Goal: Transaction & Acquisition: Purchase product/service

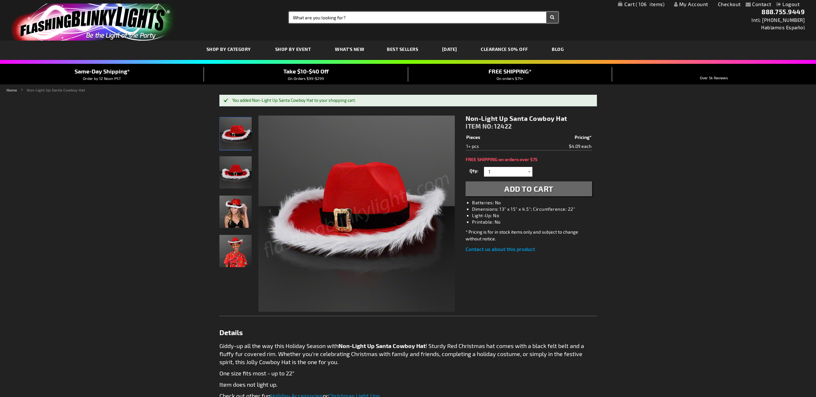
click at [374, 19] on input "Search" at bounding box center [423, 17] width 269 height 11
type input "red horn"
click at [546, 12] on button "Search" at bounding box center [552, 17] width 12 height 11
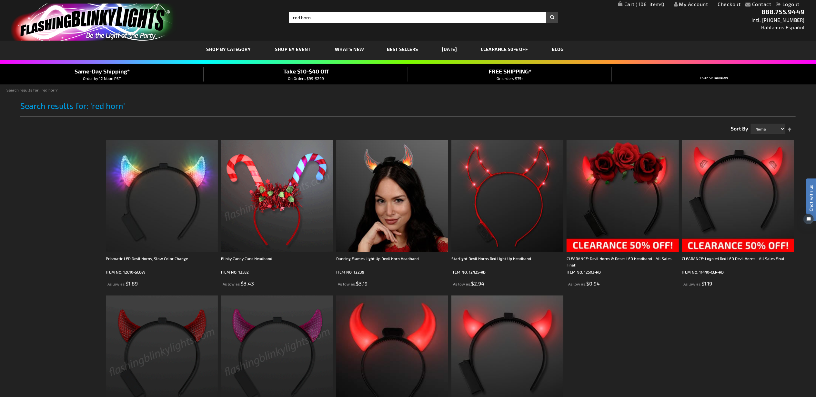
click at [177, 342] on img at bounding box center [162, 352] width 112 height 112
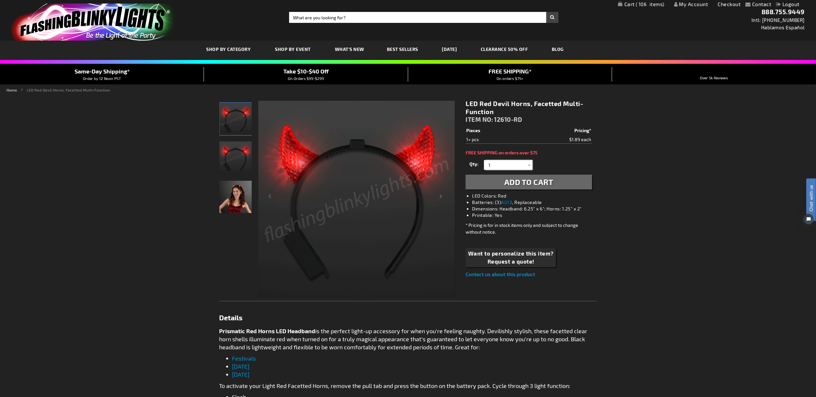
click at [493, 165] on input "1" at bounding box center [508, 165] width 47 height 10
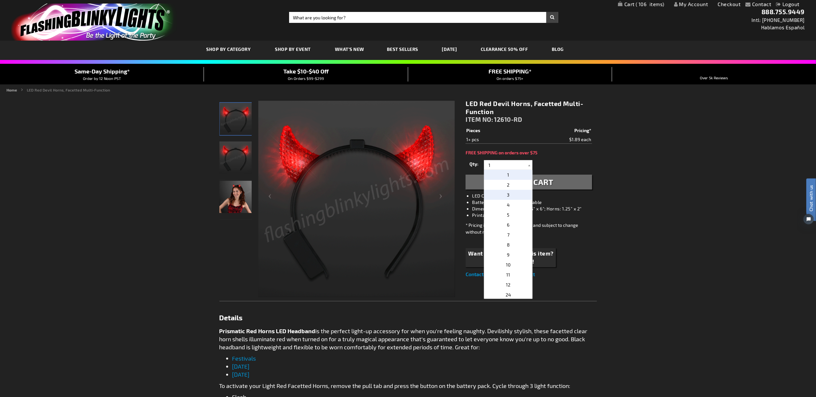
click at [508, 196] on p "3" at bounding box center [508, 195] width 48 height 10
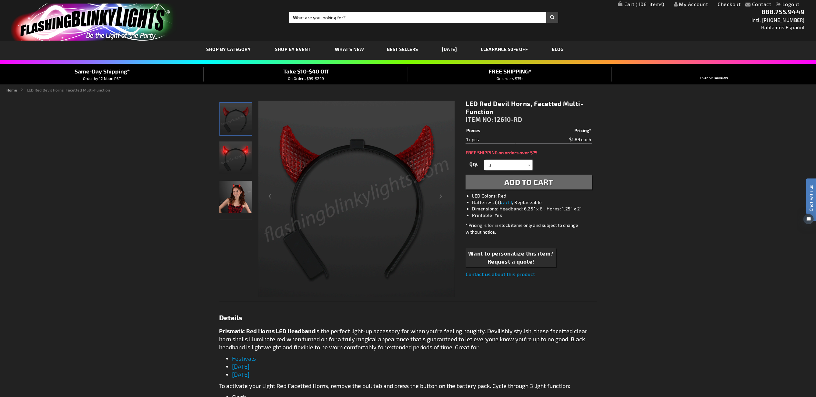
click at [499, 162] on input "3" at bounding box center [508, 165] width 47 height 10
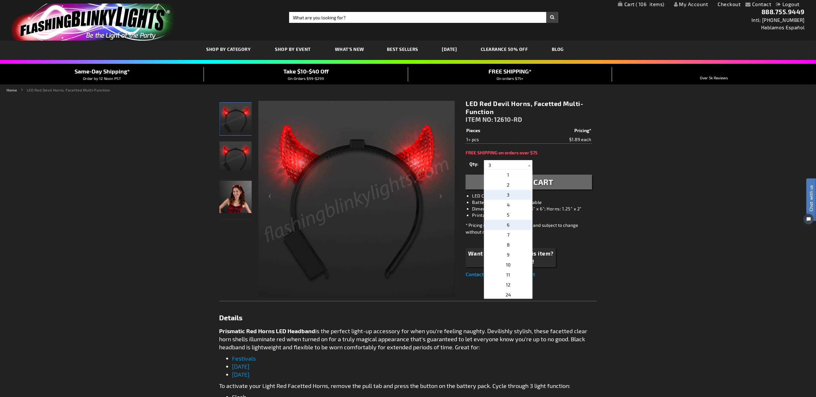
click at [512, 222] on p "6" at bounding box center [508, 225] width 48 height 10
type input "6"
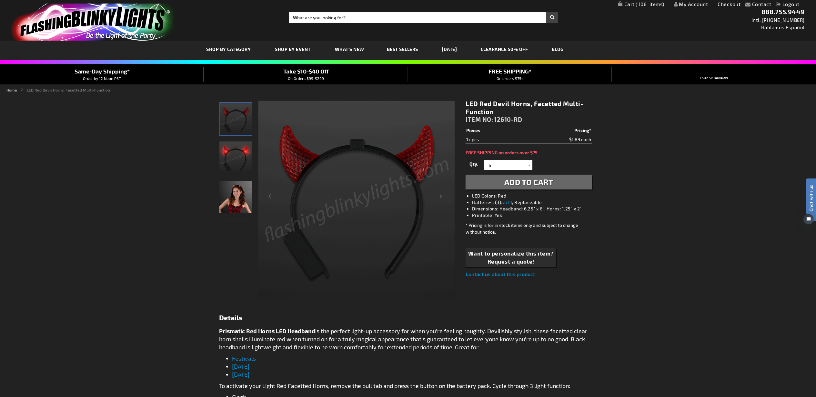
click at [522, 182] on span "Add to Cart" at bounding box center [528, 181] width 49 height 9
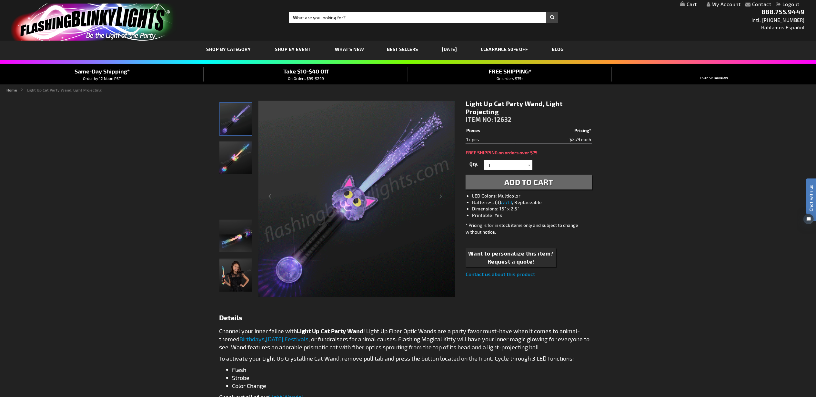
click at [524, 183] on span "Add to Cart" at bounding box center [528, 181] width 49 height 9
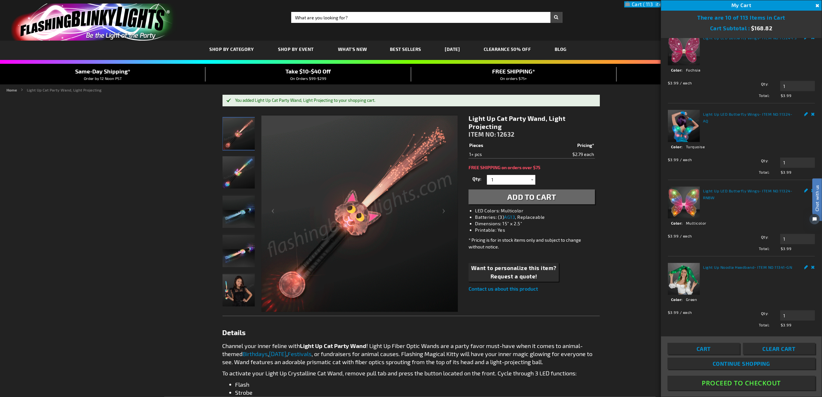
scroll to position [431, 0]
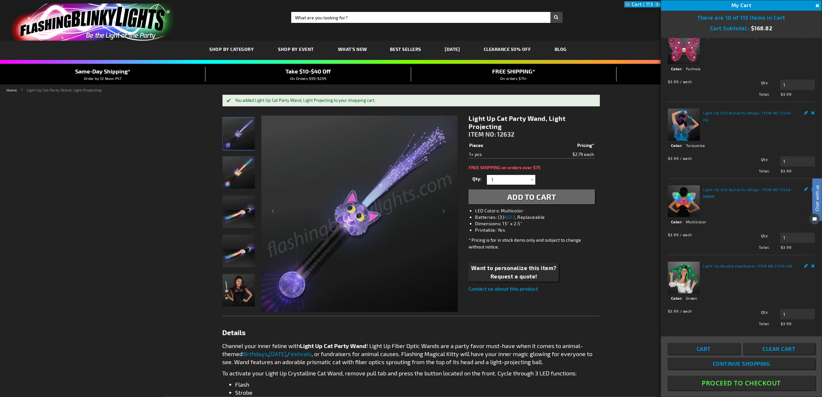
drag, startPoint x: 720, startPoint y: 351, endPoint x: 717, endPoint y: 341, distance: 10.6
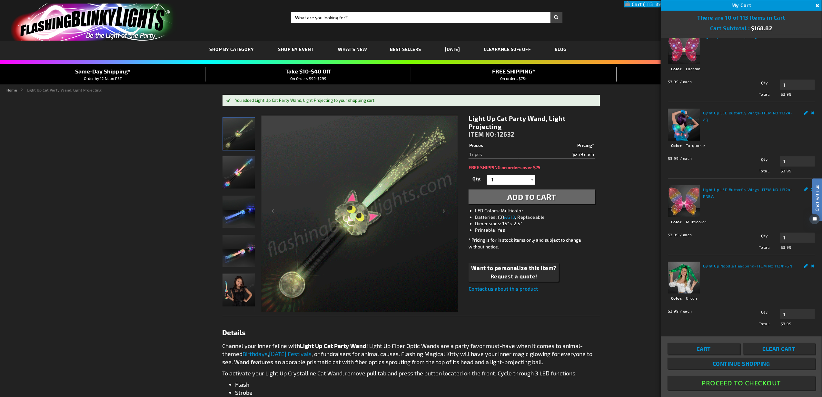
click at [720, 351] on link "Cart" at bounding box center [704, 349] width 72 height 12
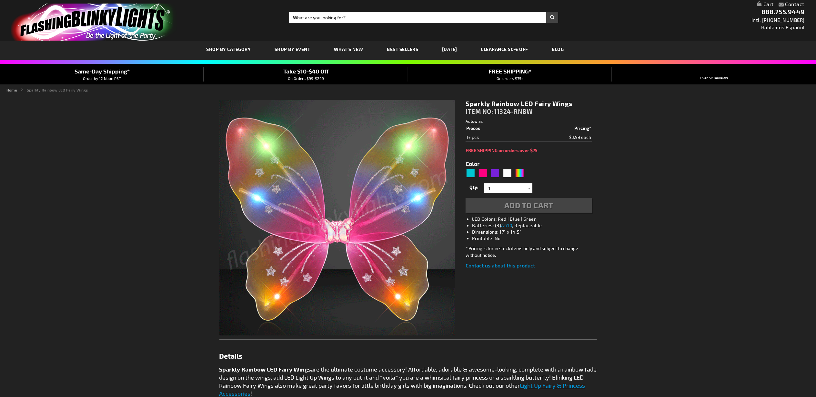
type input "5659"
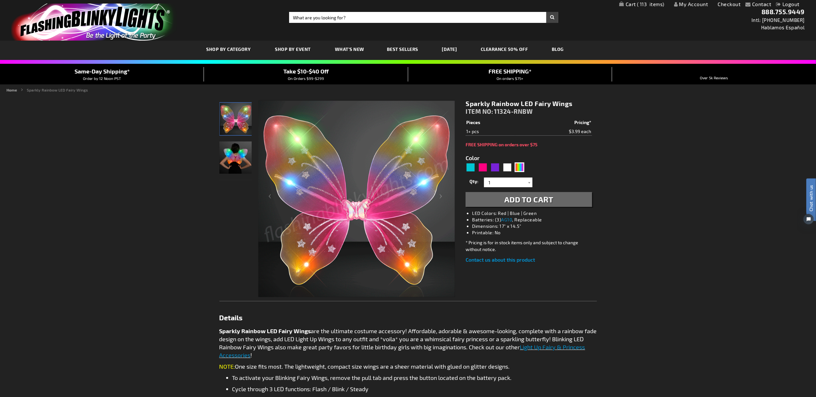
click at [535, 198] on span "Add to Cart" at bounding box center [528, 199] width 49 height 9
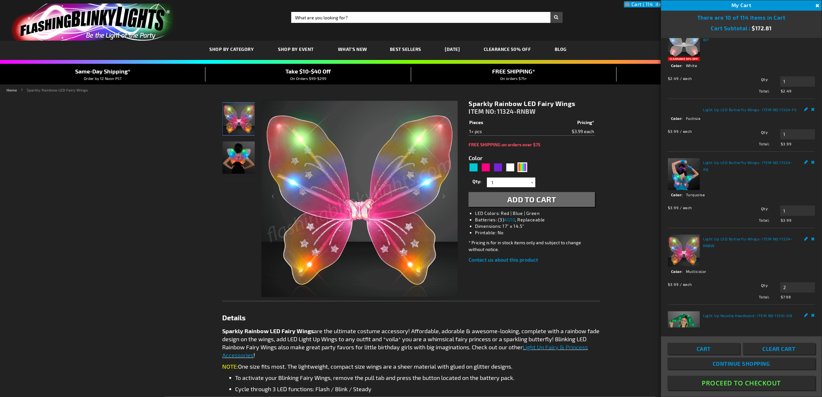
scroll to position [287, 0]
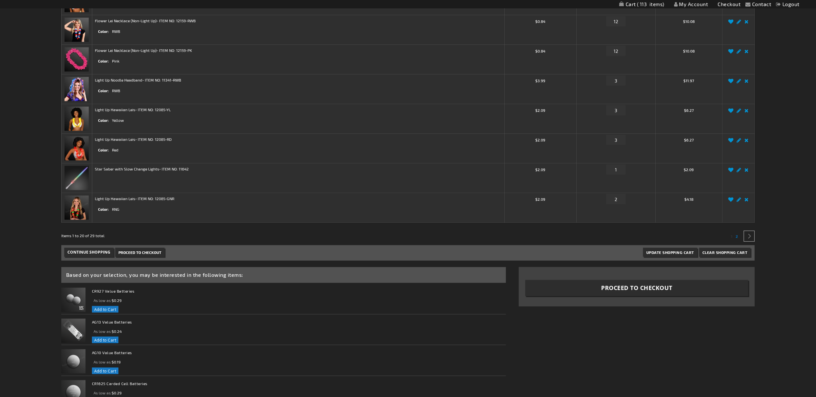
click at [738, 238] on link "Page 2" at bounding box center [736, 236] width 5 height 10
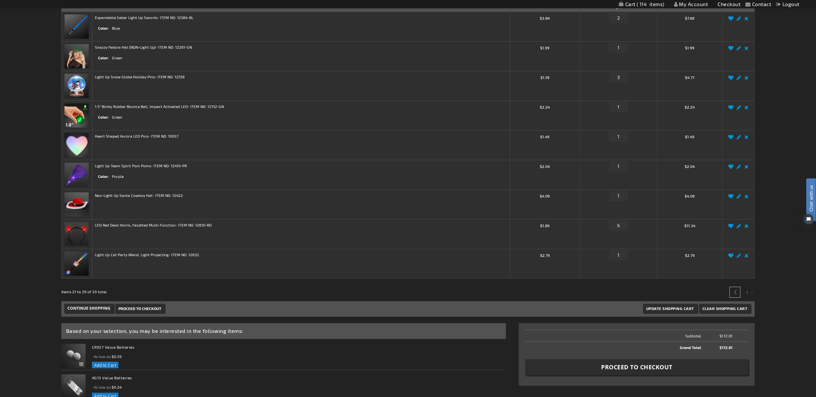
scroll to position [368, 0]
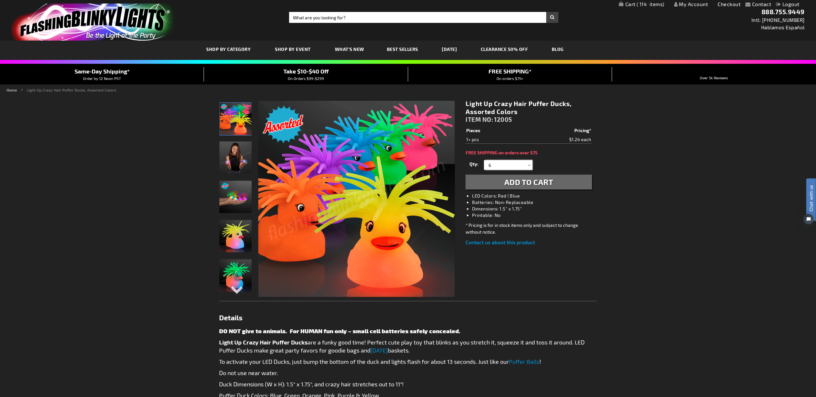
click at [511, 168] on input "6" at bounding box center [508, 165] width 47 height 10
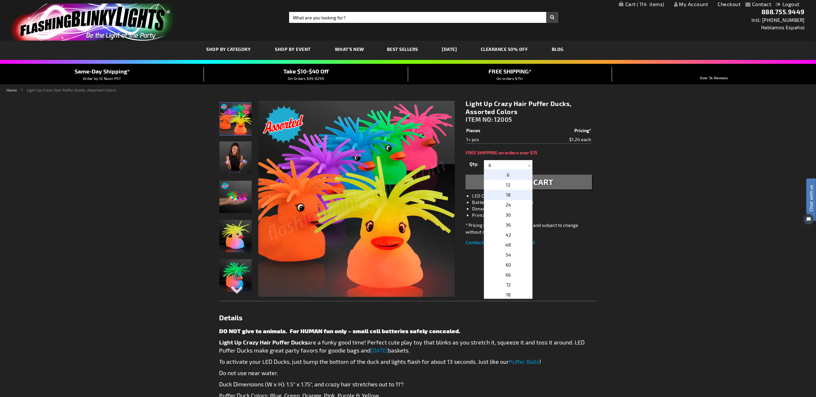
click at [515, 197] on p "18" at bounding box center [508, 195] width 48 height 10
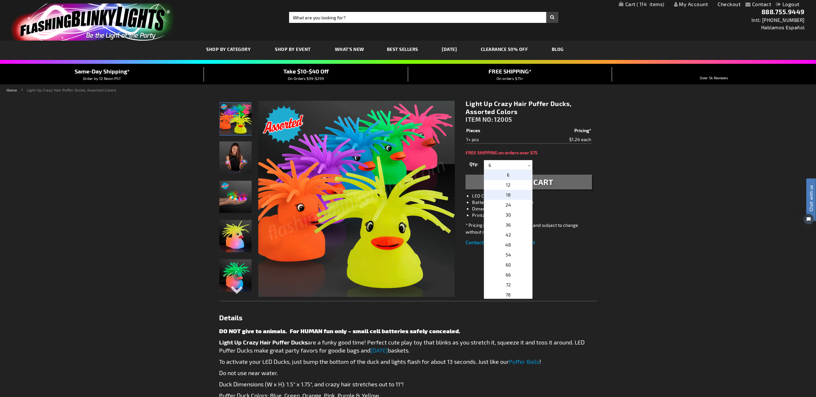
type input "18"
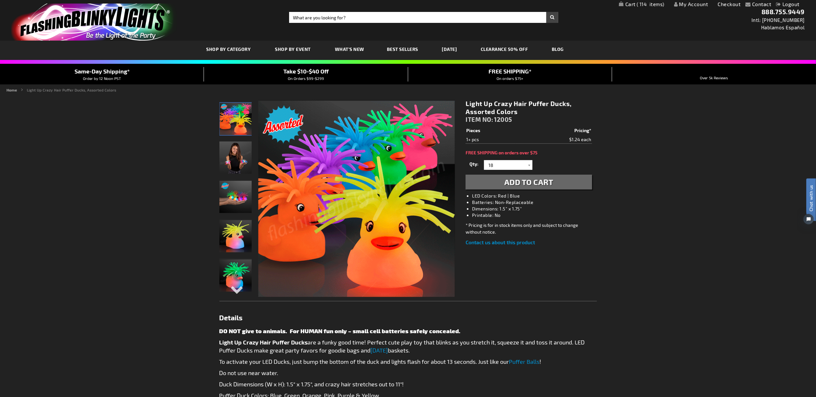
click at [533, 182] on span "Add to Cart" at bounding box center [528, 181] width 49 height 9
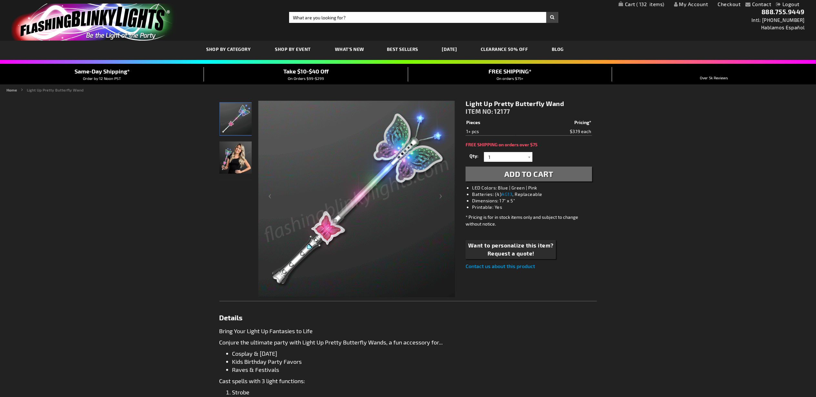
drag, startPoint x: 535, startPoint y: 170, endPoint x: 557, endPoint y: 20, distance: 151.9
click at [535, 170] on span "Add to Cart" at bounding box center [528, 173] width 49 height 9
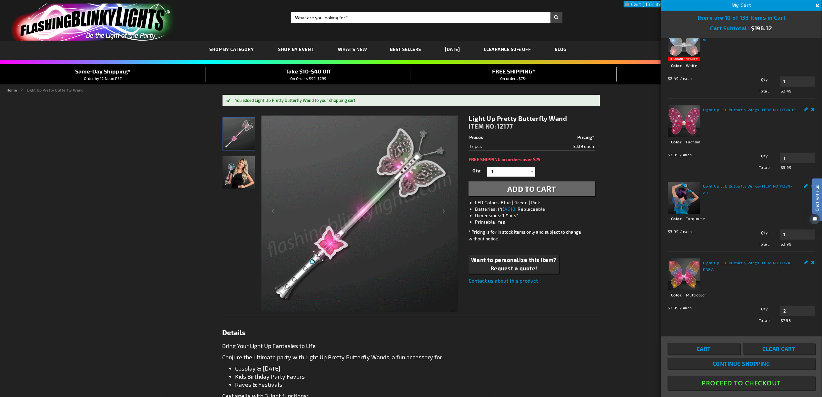
scroll to position [431, 0]
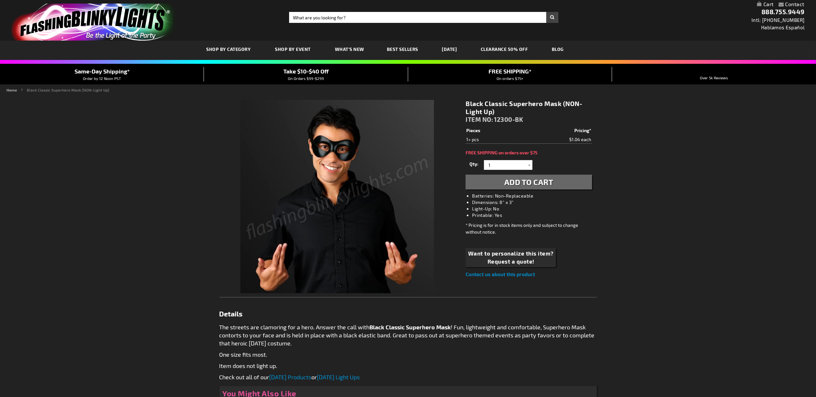
click at [532, 186] on span "Add to Cart" at bounding box center [528, 181] width 49 height 9
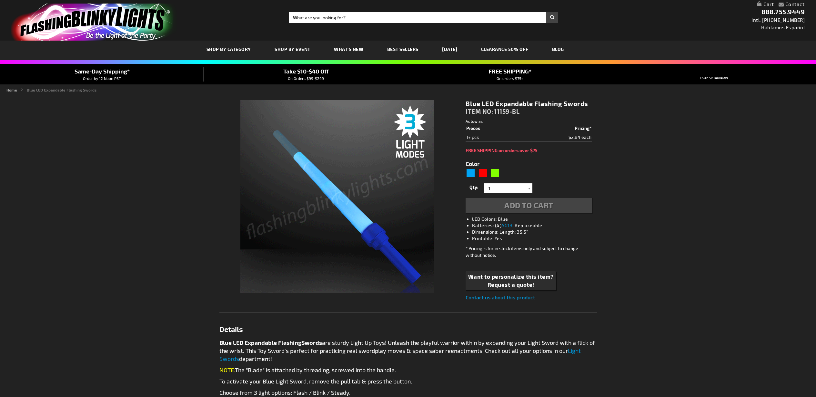
type input "5629"
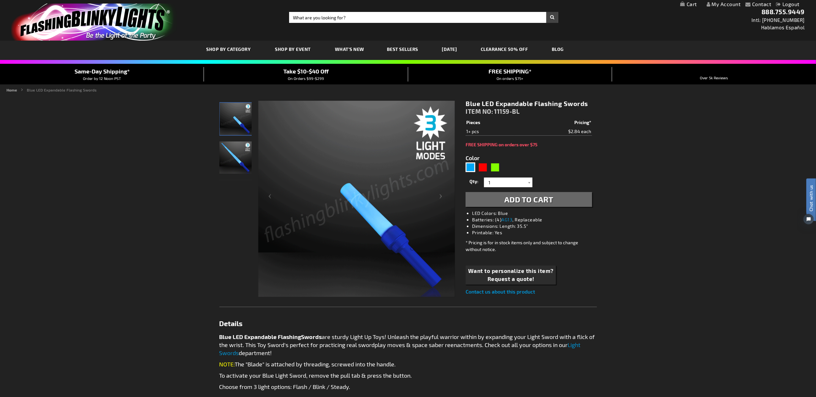
click at [549, 201] on span "Add to Cart" at bounding box center [528, 199] width 49 height 9
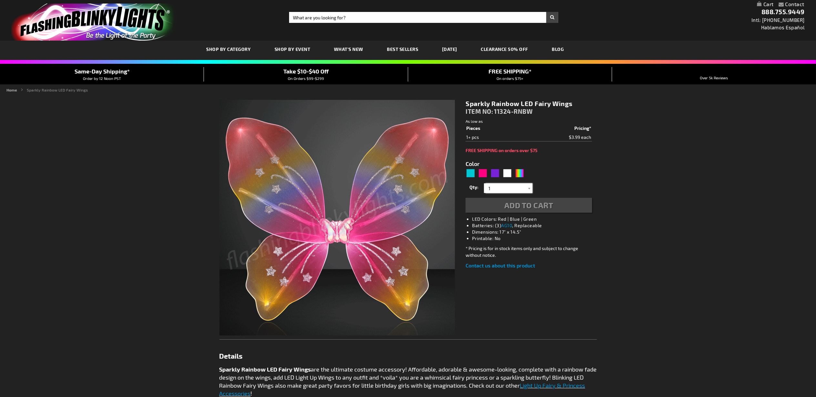
click at [491, 188] on input "1" at bounding box center [508, 188] width 47 height 10
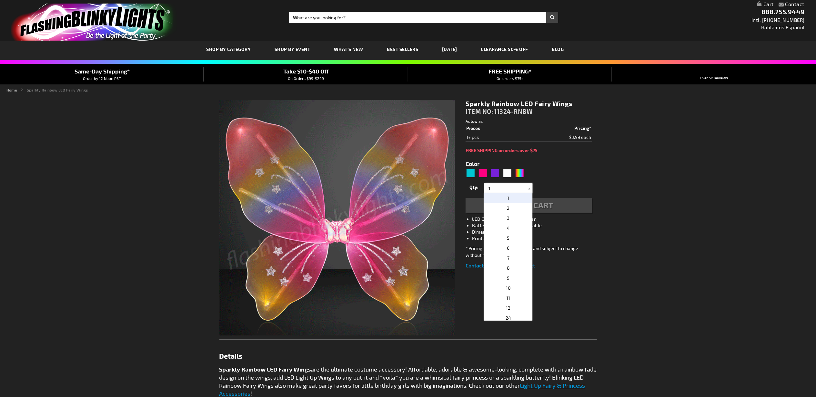
type input "5659"
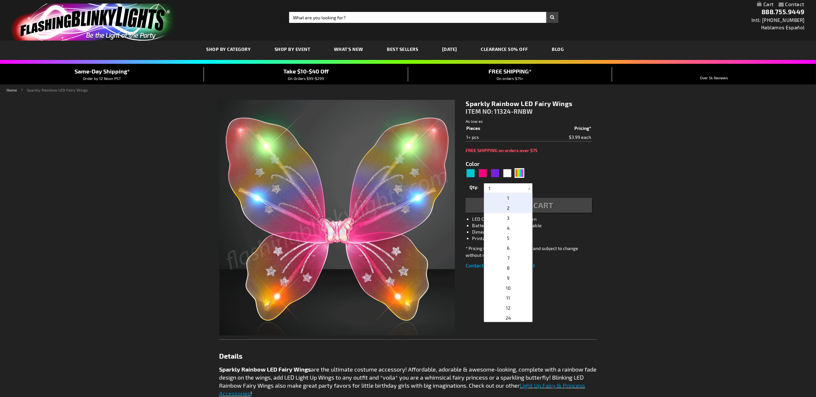
click at [507, 206] on span "2" at bounding box center [508, 207] width 3 height 5
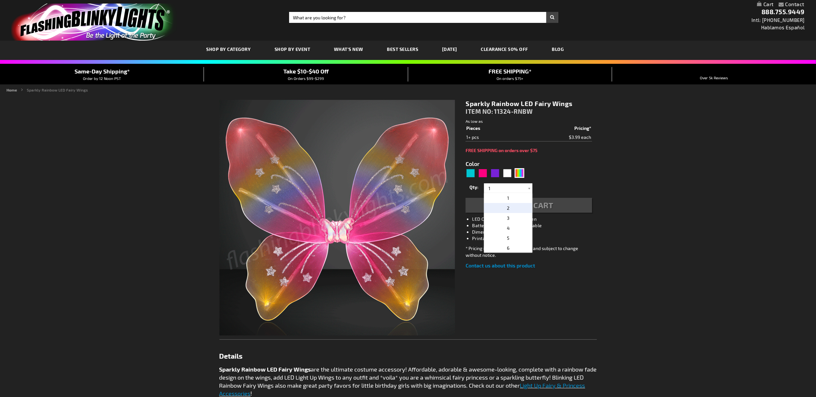
type input "2"
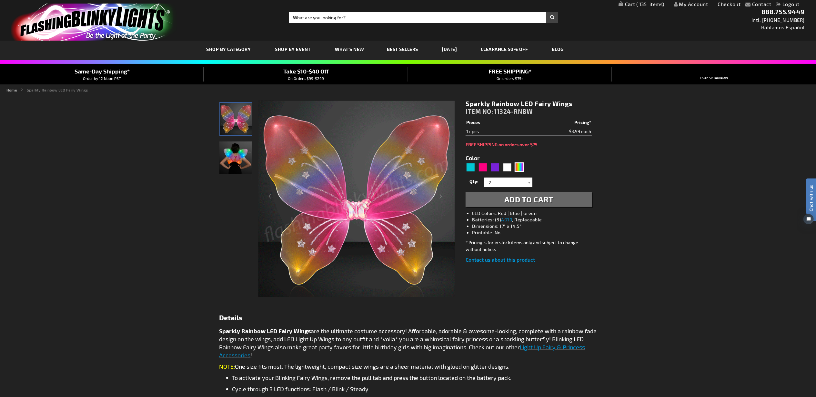
drag, startPoint x: 538, startPoint y: 196, endPoint x: 536, endPoint y: 75, distance: 121.3
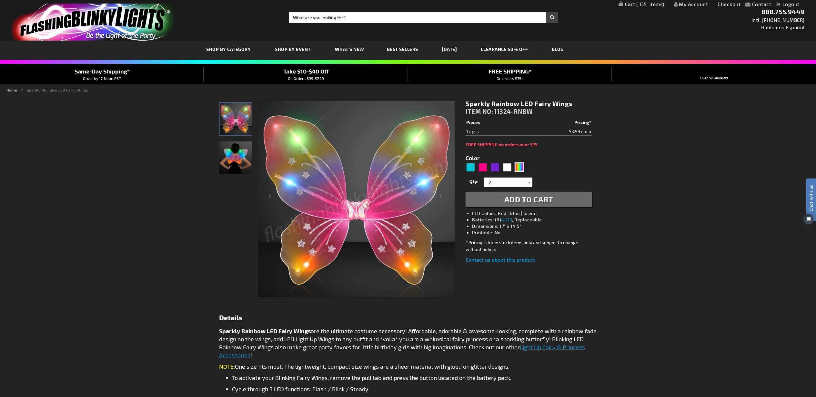
click at [538, 196] on span "Add to Cart" at bounding box center [528, 199] width 49 height 9
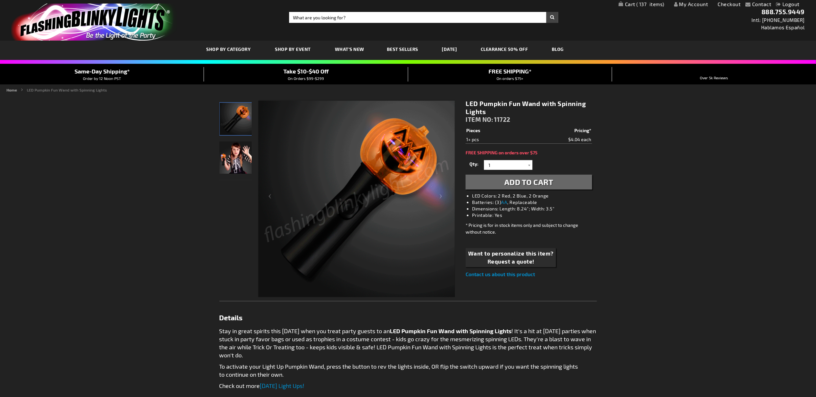
click at [521, 181] on span "Add to Cart" at bounding box center [528, 181] width 49 height 9
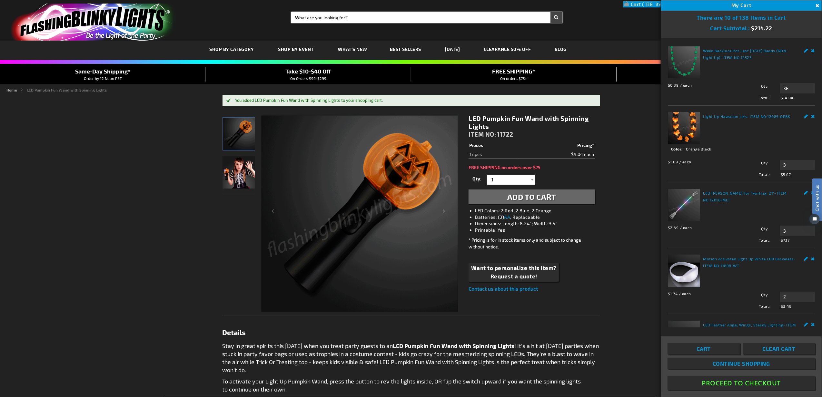
click at [350, 19] on input "Search" at bounding box center [426, 17] width 271 height 11
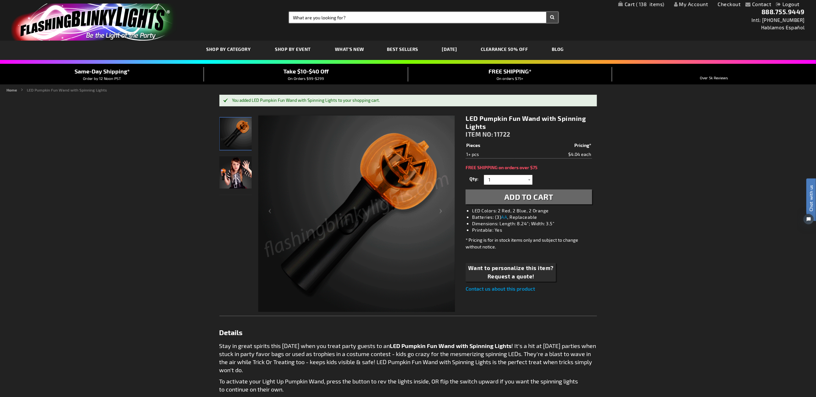
click at [350, 19] on input "Search" at bounding box center [423, 17] width 269 height 11
type input "cruise"
click at [546, 12] on button "Search" at bounding box center [552, 17] width 12 height 11
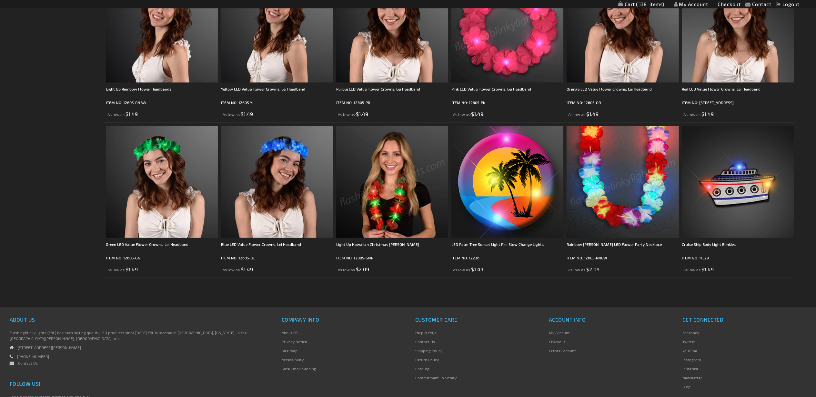
scroll to position [215, 0]
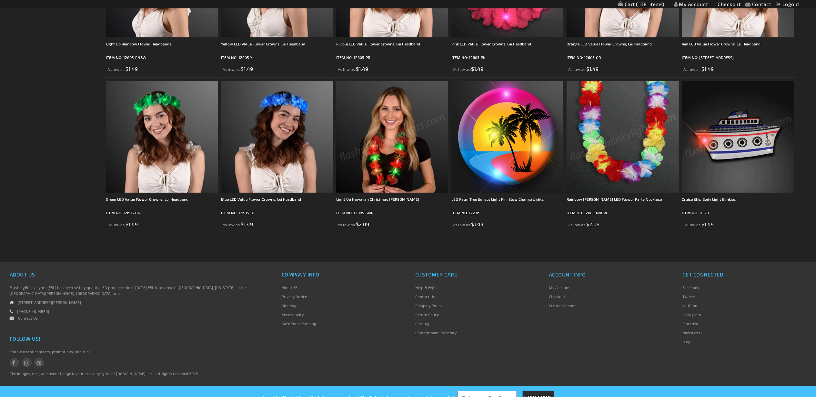
click at [745, 164] on img at bounding box center [738, 137] width 112 height 112
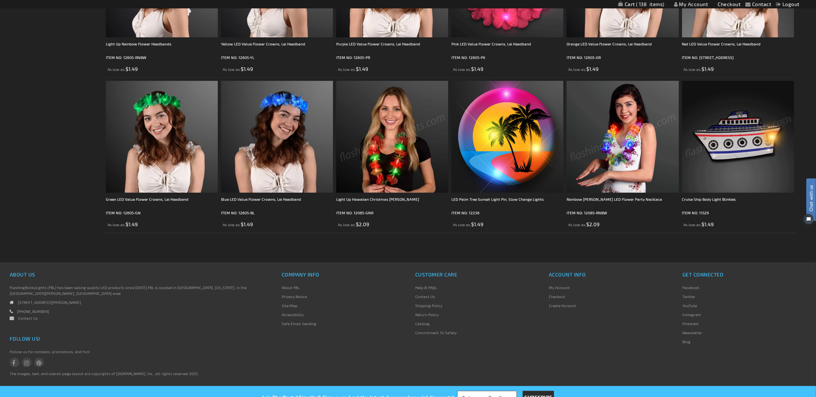
scroll to position [0, 0]
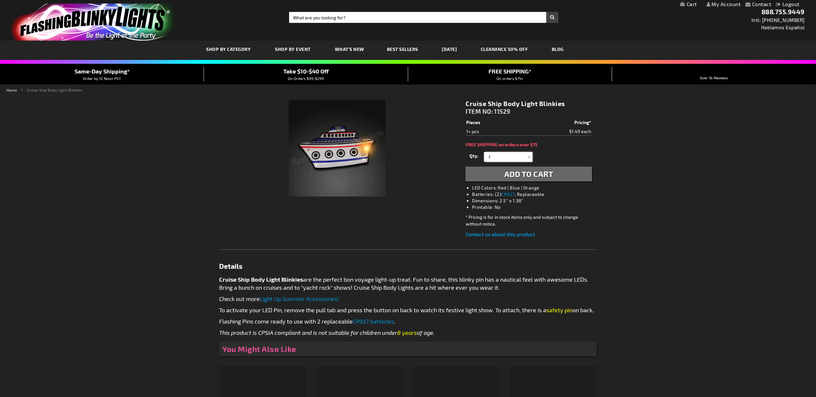
click at [502, 157] on input "1" at bounding box center [508, 157] width 47 height 10
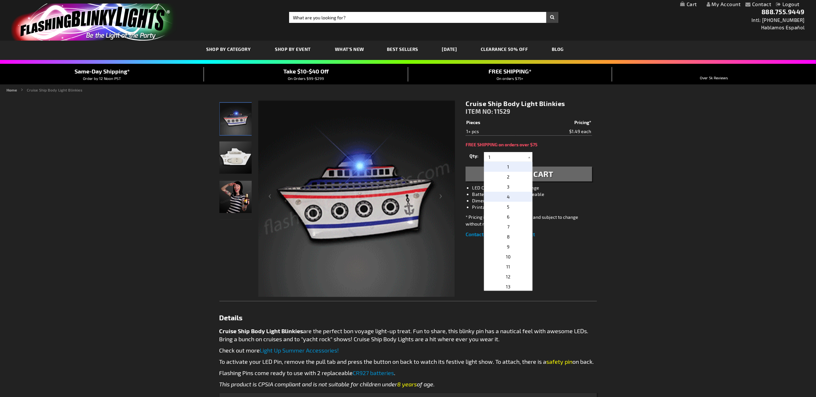
click at [511, 193] on p "4" at bounding box center [508, 197] width 48 height 10
type input "4"
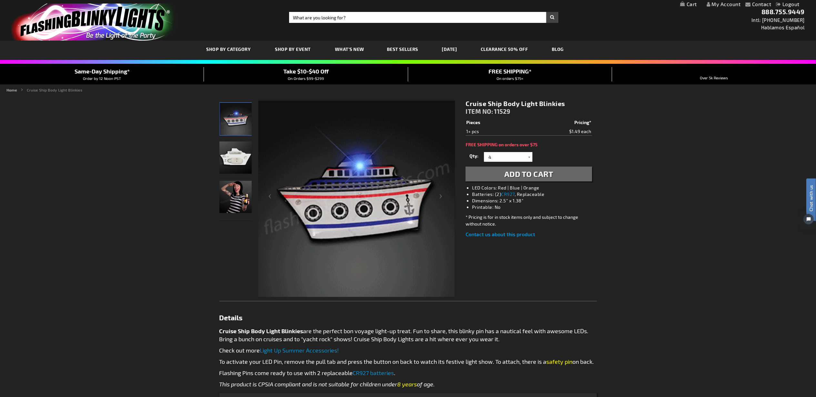
click at [539, 172] on span "Add to Cart" at bounding box center [528, 173] width 49 height 9
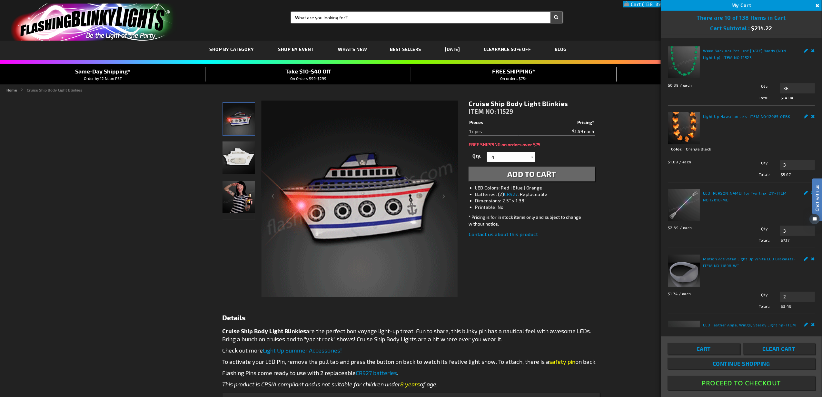
click at [331, 18] on input "Search" at bounding box center [426, 17] width 271 height 11
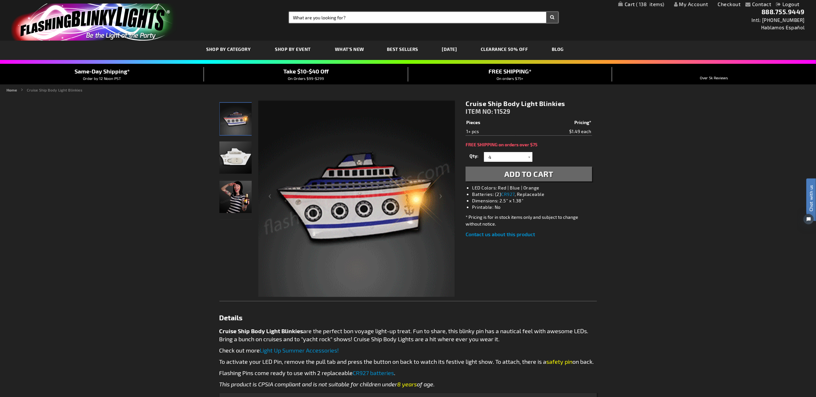
click at [331, 18] on input "Search" at bounding box center [423, 17] width 269 height 11
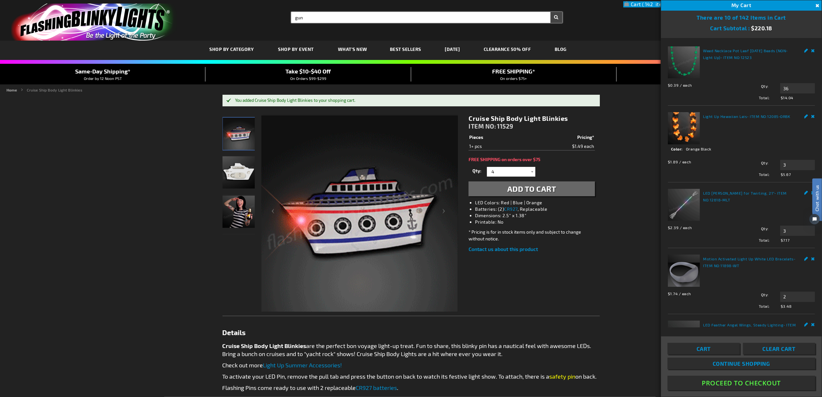
click at [550, 12] on button "Search" at bounding box center [556, 17] width 12 height 11
type input "gun"
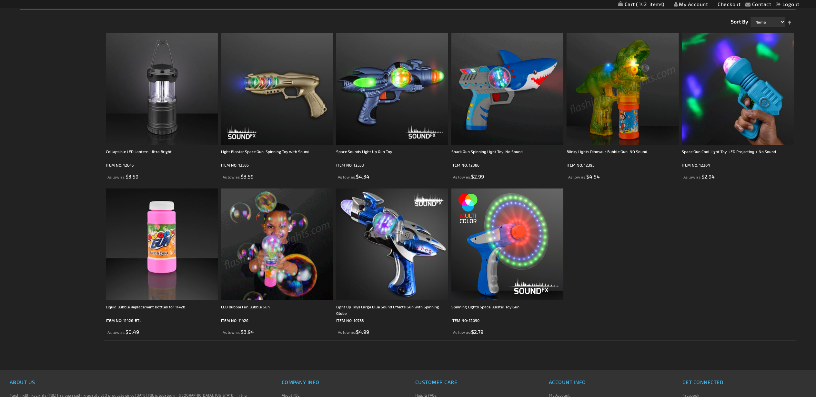
scroll to position [143, 0]
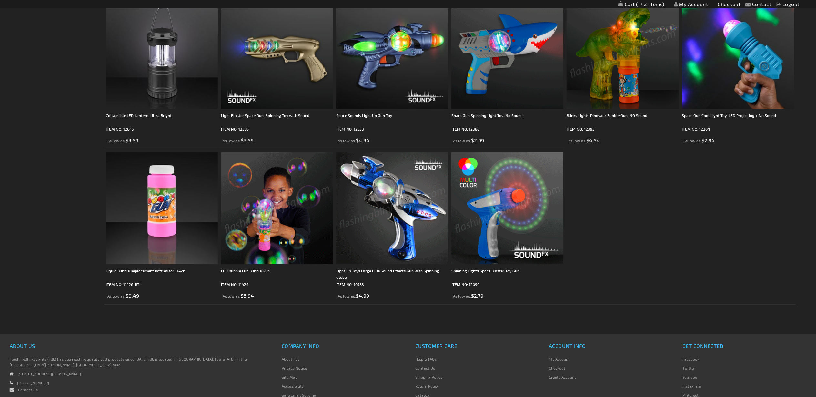
click at [424, 212] on img at bounding box center [392, 209] width 112 height 112
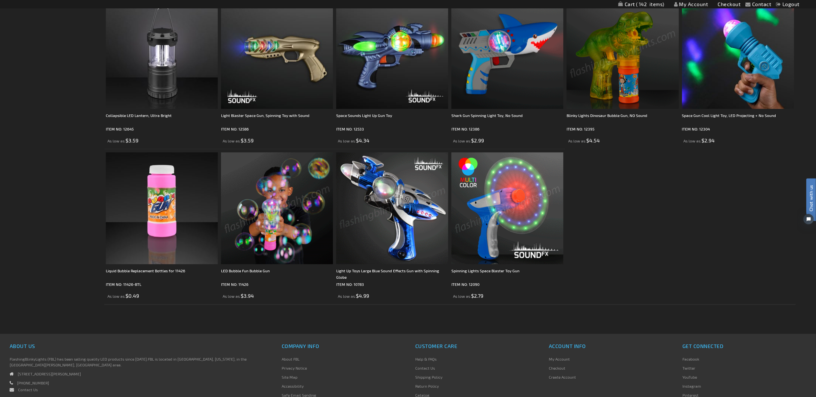
scroll to position [0, 0]
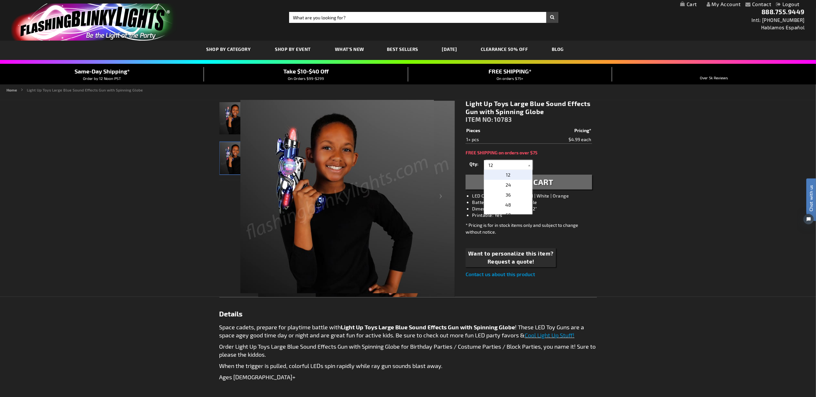
click at [495, 166] on input "12" at bounding box center [508, 165] width 47 height 10
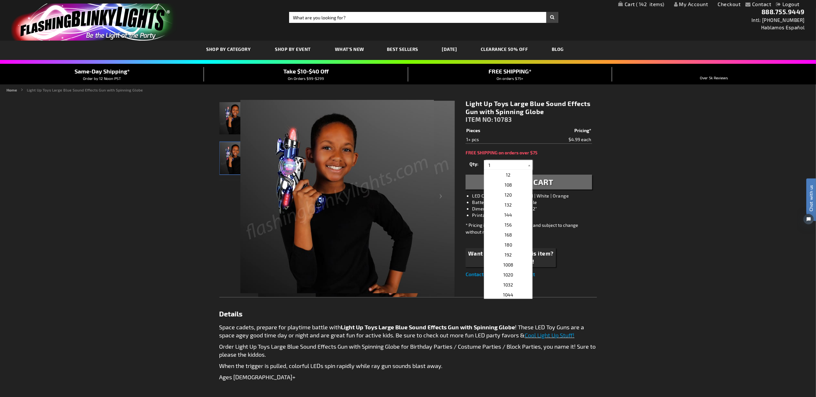
type input "1"
click at [556, 183] on button "Add to Cart" at bounding box center [528, 182] width 126 height 15
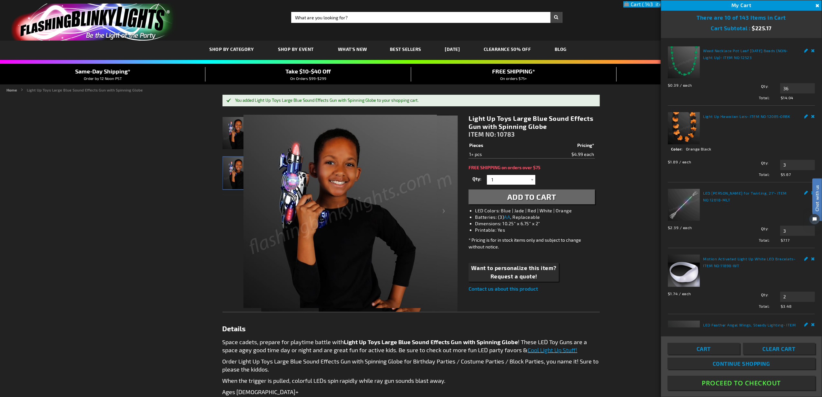
drag, startPoint x: 747, startPoint y: 381, endPoint x: 737, endPoint y: 369, distance: 16.0
click at [748, 381] on button "Proceed To Checkout" at bounding box center [742, 383] width 148 height 15
